Goal: Information Seeking & Learning: Learn about a topic

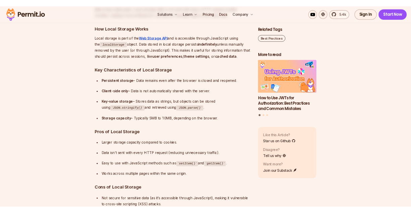
scroll to position [1141, 0]
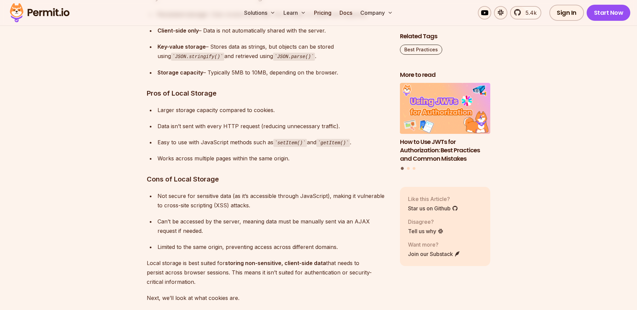
drag, startPoint x: 187, startPoint y: 146, endPoint x: 214, endPoint y: 220, distance: 78.5
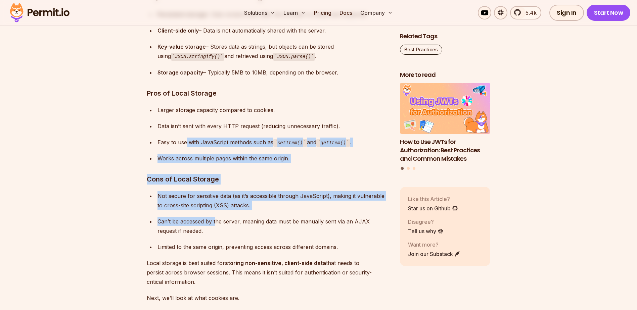
click at [216, 222] on div "Can’t be accessed by the server, meaning data must be manually sent via an AJAX…" at bounding box center [273, 226] width 232 height 19
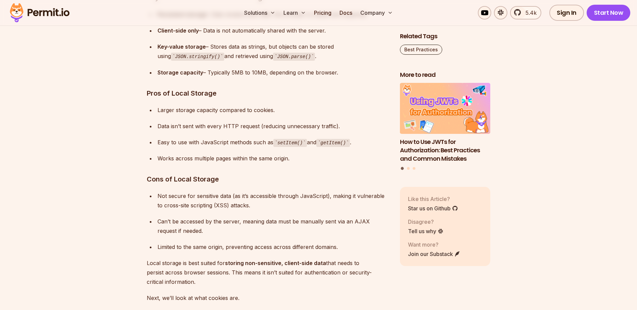
drag, startPoint x: 250, startPoint y: 233, endPoint x: 225, endPoint y: 185, distance: 54.2
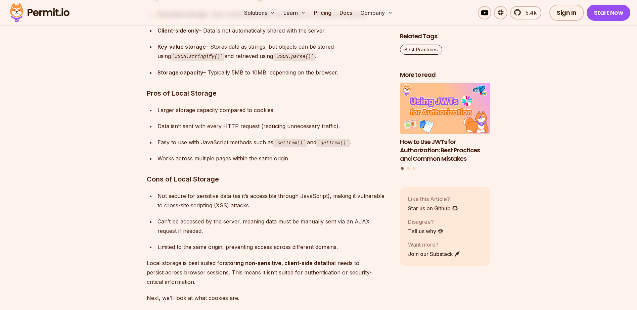
drag, startPoint x: 225, startPoint y: 185, endPoint x: 240, endPoint y: 231, distance: 48.7
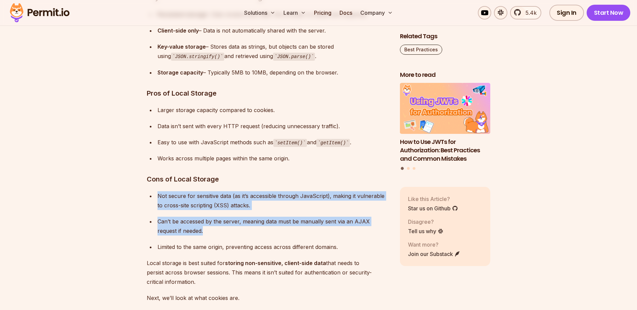
click at [242, 235] on div "Can’t be accessed by the server, meaning data must be manually sent via an AJAX…" at bounding box center [273, 226] width 232 height 19
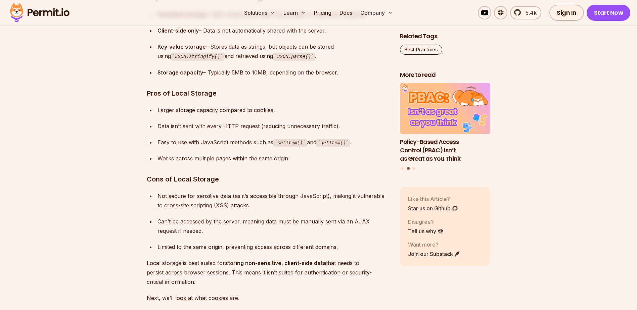
drag, startPoint x: 273, startPoint y: 83, endPoint x: 285, endPoint y: 81, distance: 11.5
drag, startPoint x: 285, startPoint y: 81, endPoint x: 311, endPoint y: 81, distance: 26.2
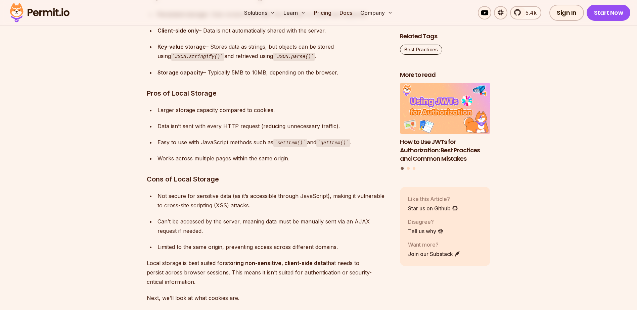
drag, startPoint x: 353, startPoint y: 249, endPoint x: 149, endPoint y: 198, distance: 211.1
click at [149, 198] on ul "Not secure for sensitive data (as it’s accessible through JavaScript), making i…" at bounding box center [268, 221] width 242 height 60
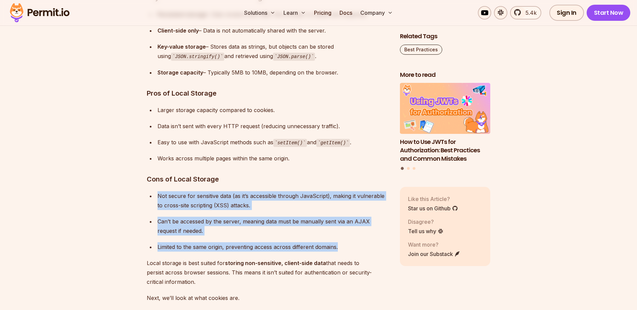
drag, startPoint x: 174, startPoint y: 209, endPoint x: 184, endPoint y: 212, distance: 10.4
click at [184, 212] on ul "Not secure for sensitive data (as it’s accessible through JavaScript), making i…" at bounding box center [268, 221] width 242 height 60
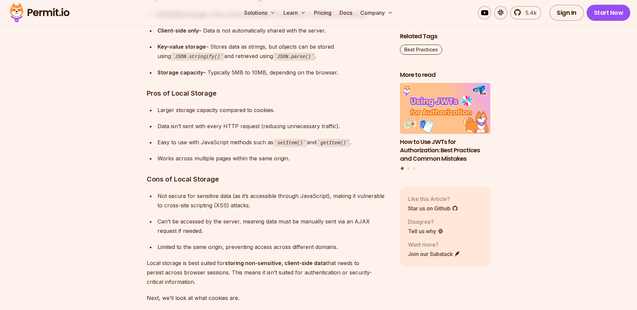
drag, startPoint x: 230, startPoint y: 240, endPoint x: 124, endPoint y: 194, distance: 116.0
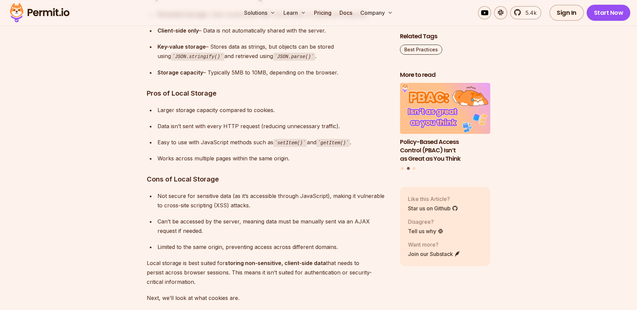
drag, startPoint x: 153, startPoint y: 196, endPoint x: 275, endPoint y: 206, distance: 122.3
click at [275, 206] on ul "Not secure for sensitive data (as it’s accessible through JavaScript), making i…" at bounding box center [268, 221] width 242 height 60
